Goal: Information Seeking & Learning: Learn about a topic

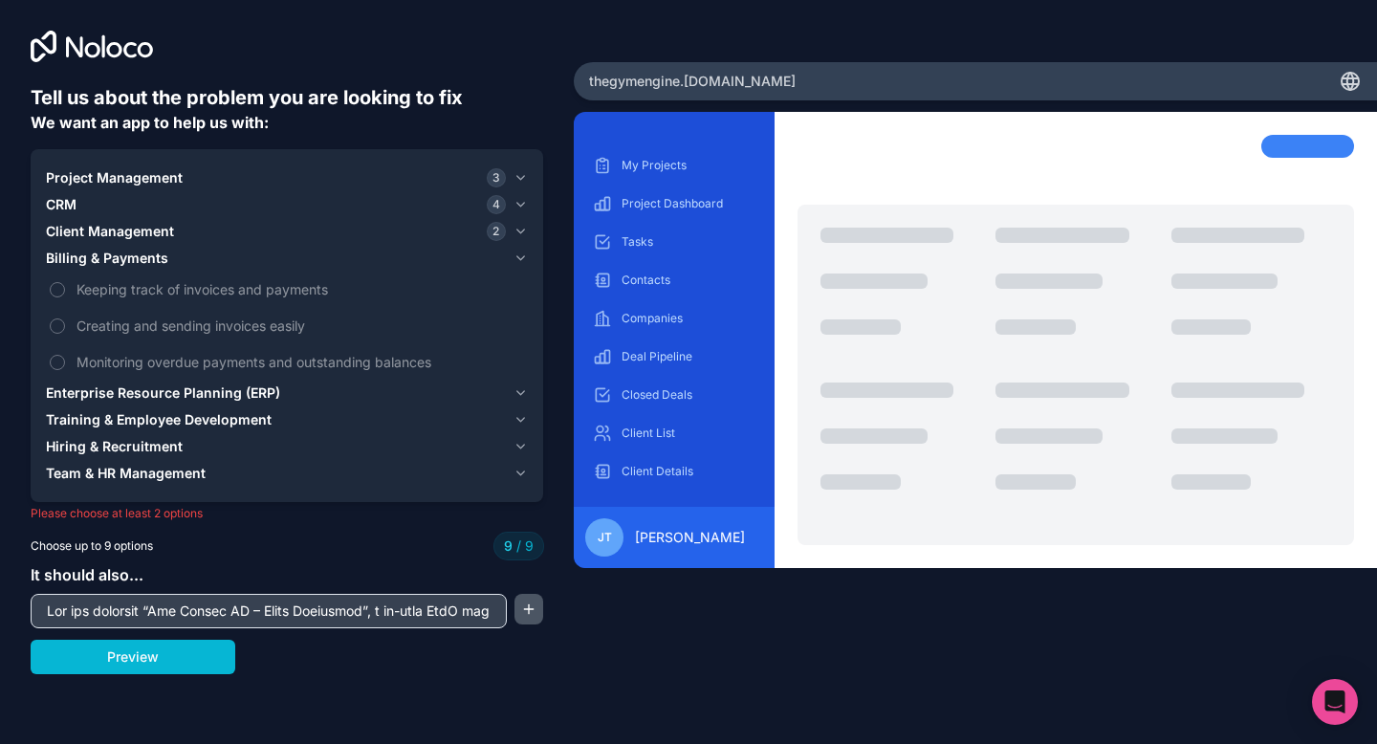
click at [539, 594] on button "button" at bounding box center [529, 609] width 29 height 31
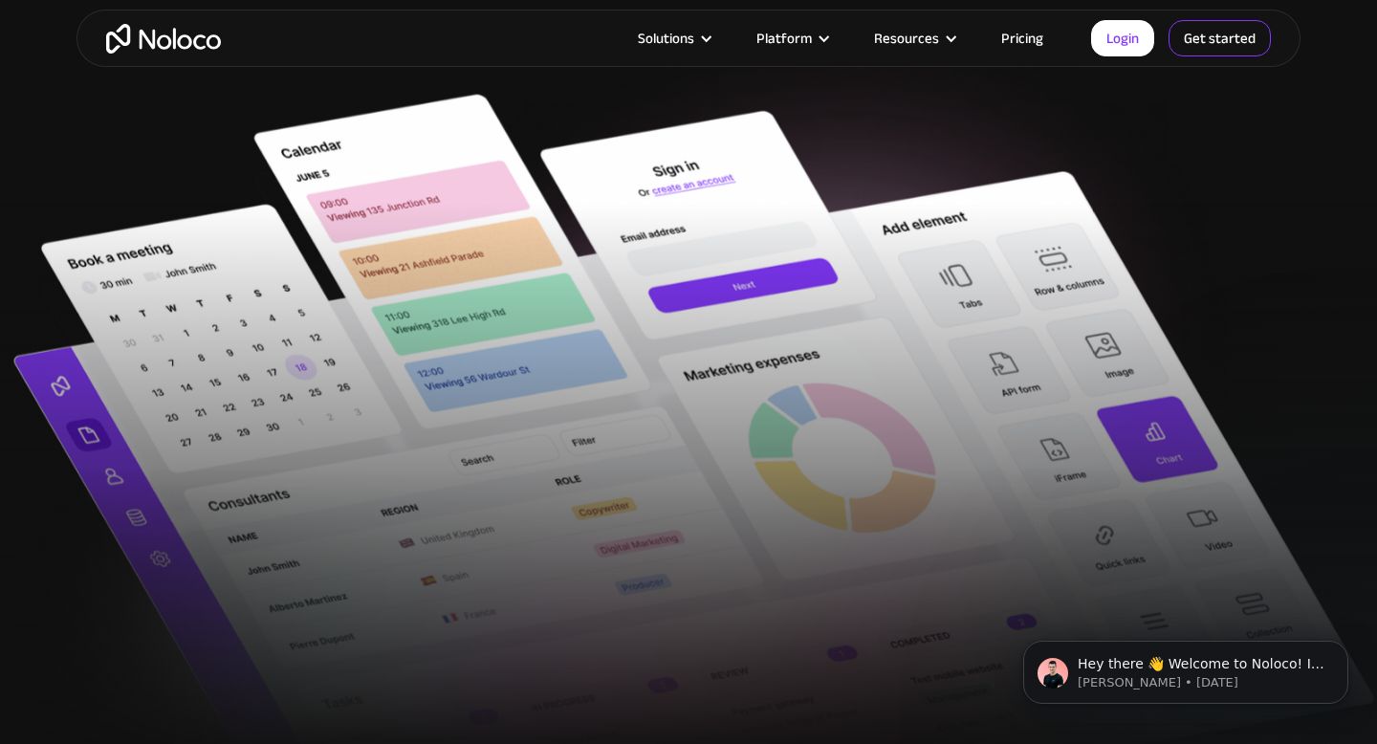
click at [1231, 37] on link "Get started" at bounding box center [1220, 38] width 102 height 36
